Goal: Task Accomplishment & Management: Manage account settings

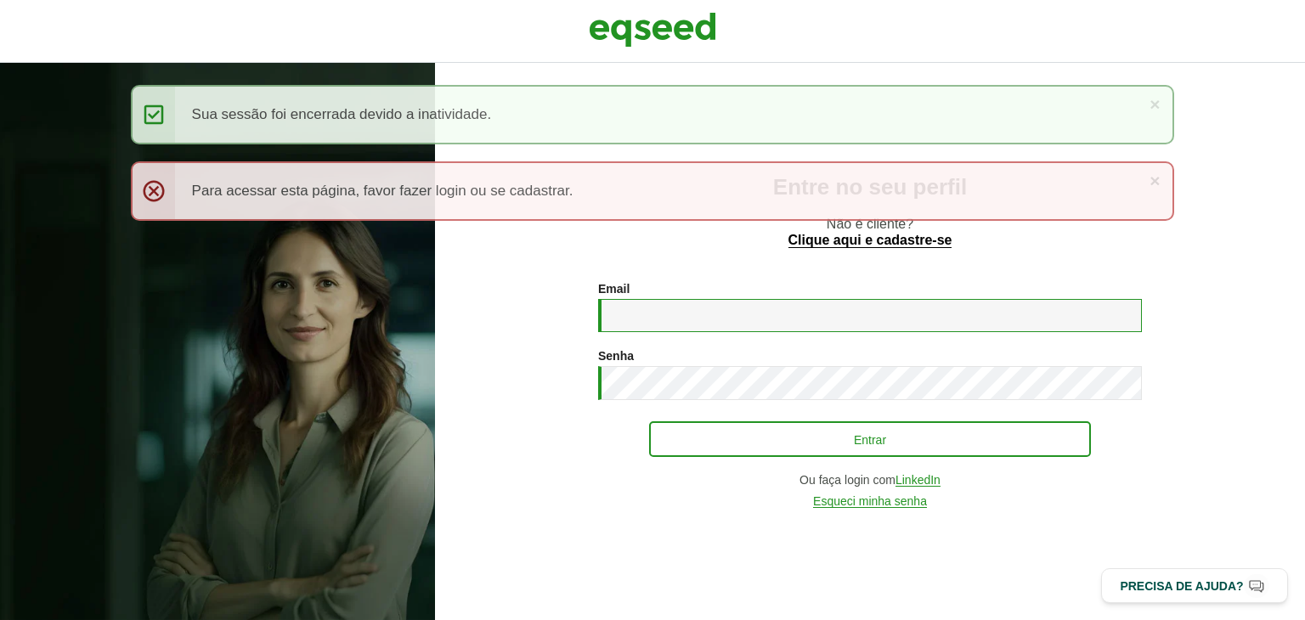
type input "**********"
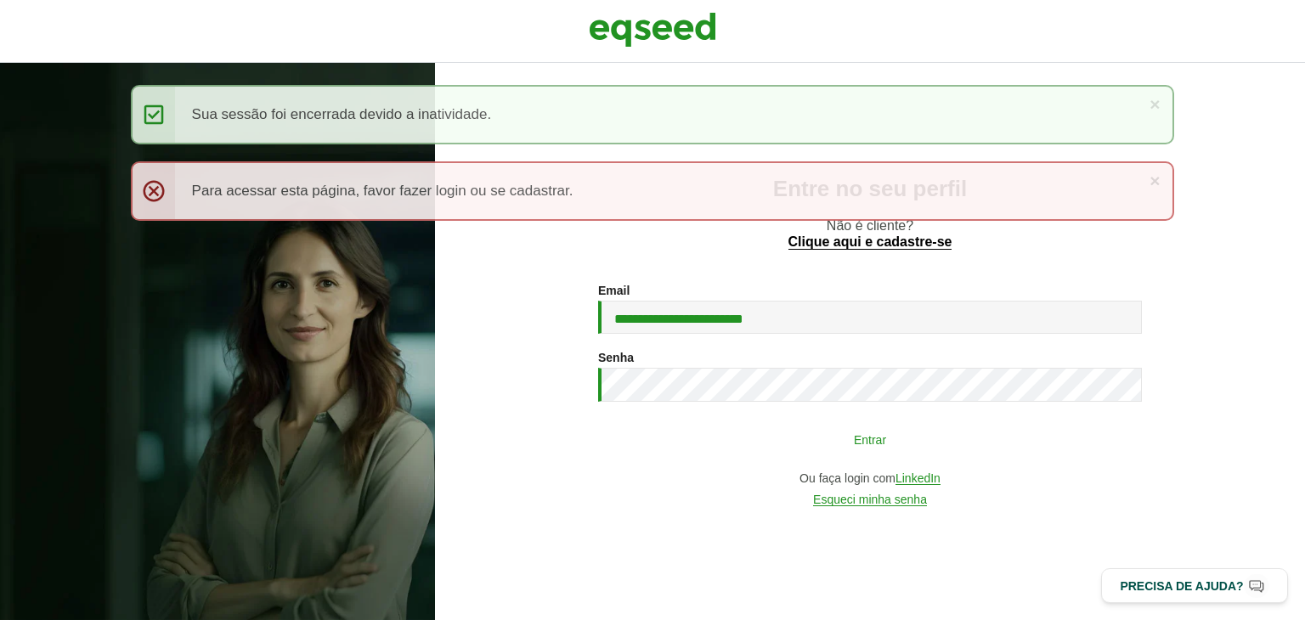
click at [807, 446] on button "Entrar" at bounding box center [870, 439] width 442 height 32
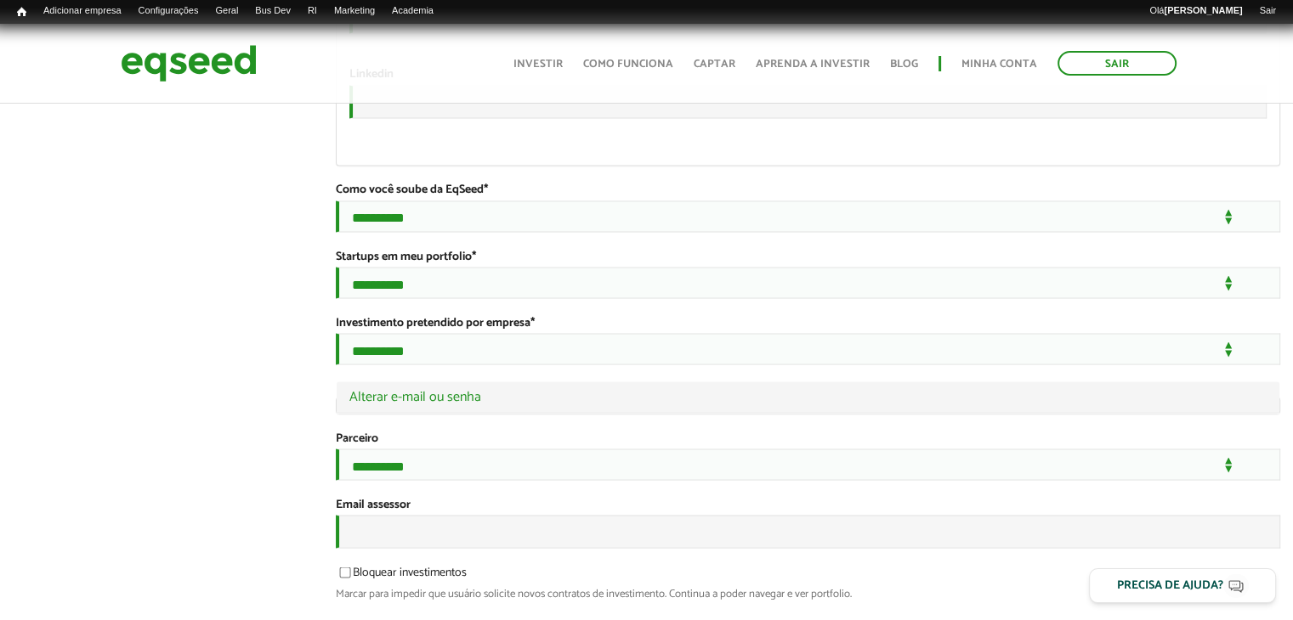
scroll to position [2988, 0]
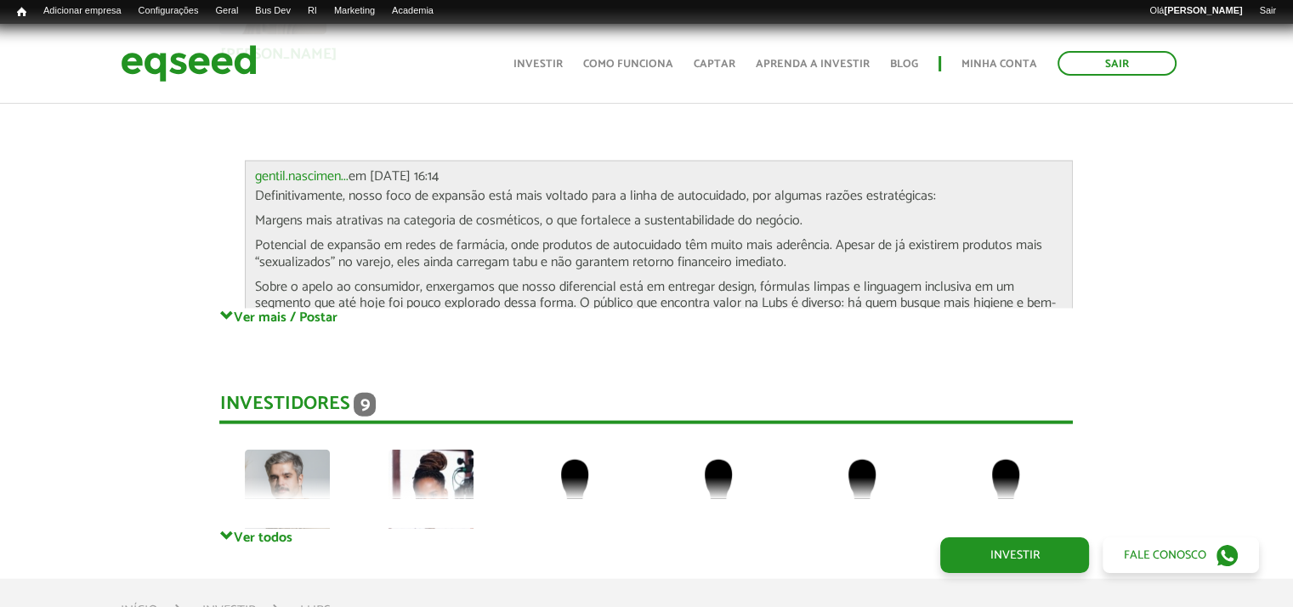
scroll to position [3658, 0]
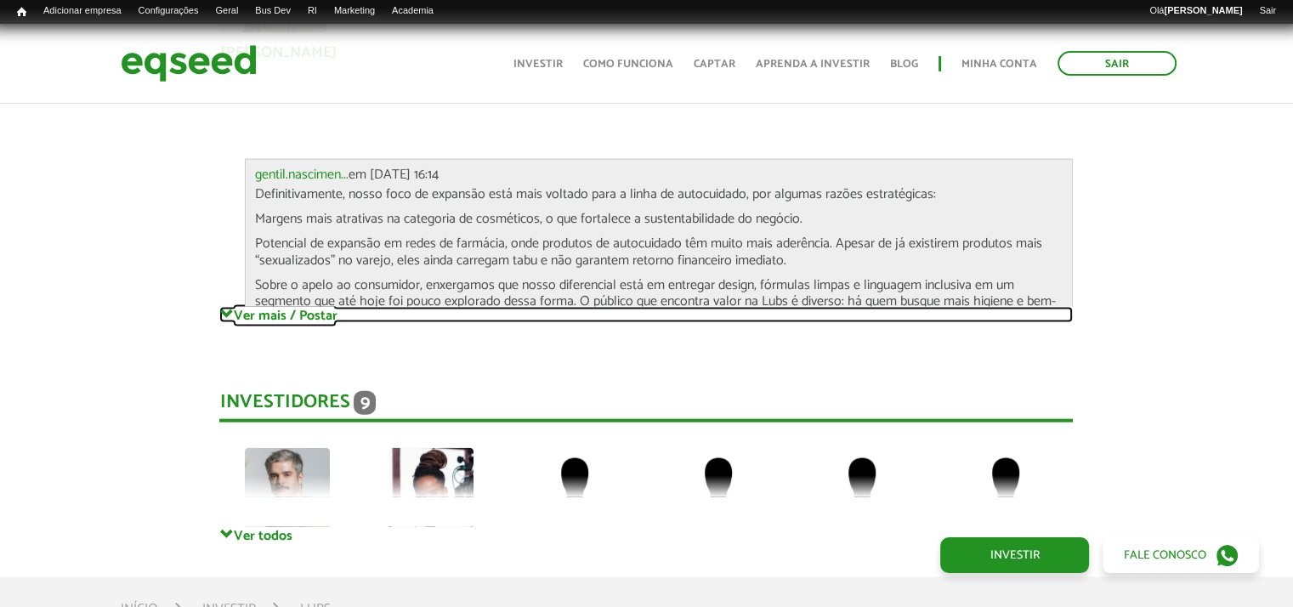
click at [274, 307] on link "Ver mais / Postar" at bounding box center [645, 315] width 853 height 16
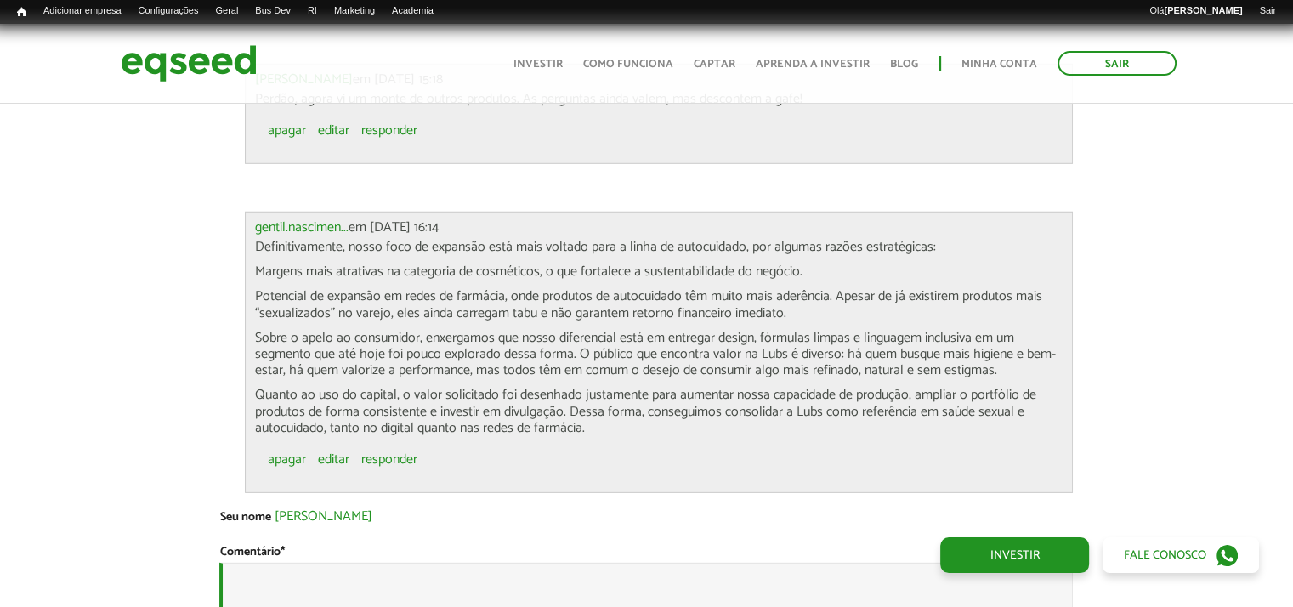
scroll to position [4892, 0]
